Goal: Use online tool/utility: Utilize a website feature to perform a specific function

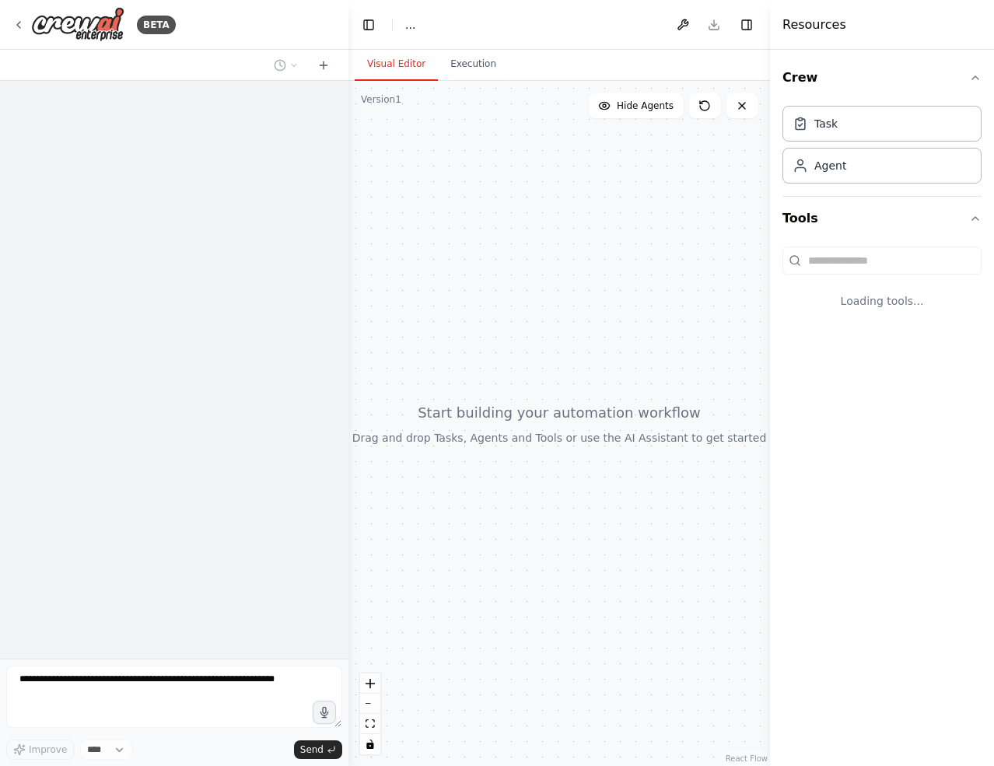
select select "****"
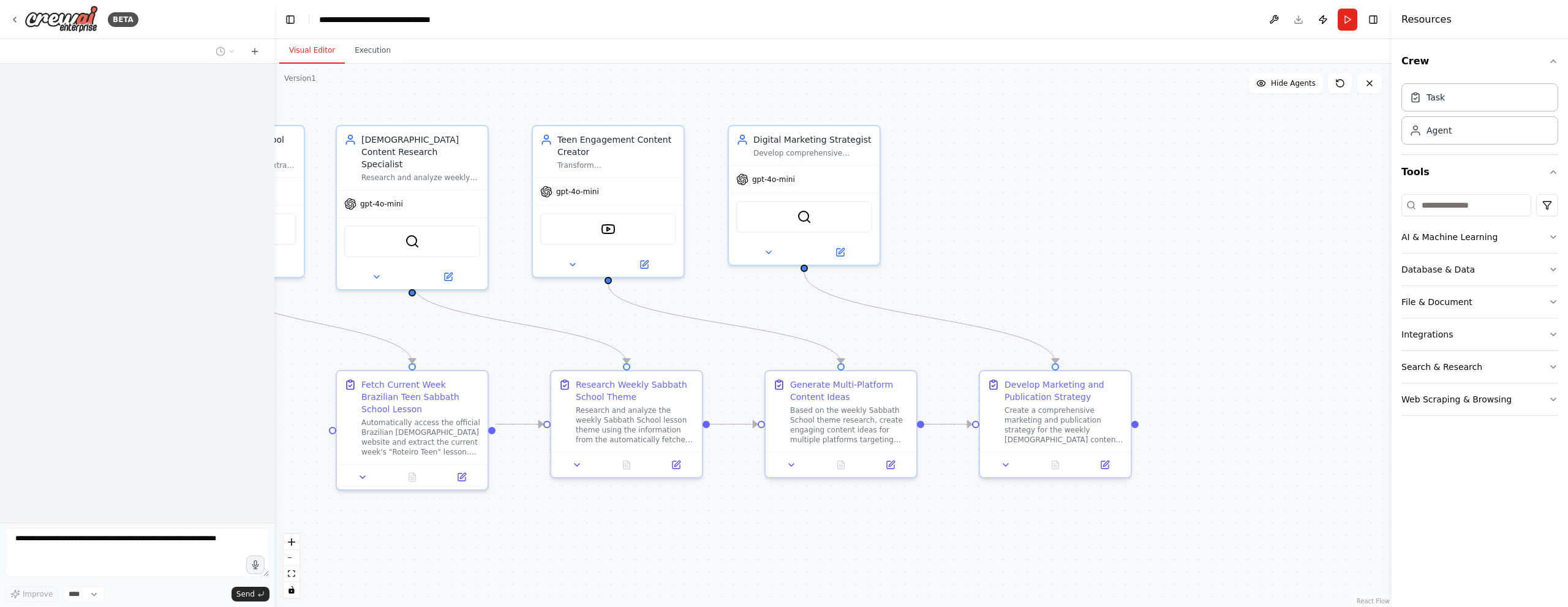
click at [782, 14] on button "Run" at bounding box center [1347, 20] width 20 height 22
